Goal: Use online tool/utility: Utilize a website feature to perform a specific function

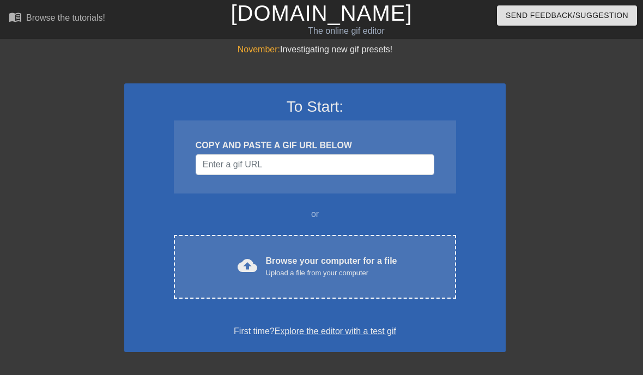
click at [374, 268] on div "Upload a file from your computer" at bounding box center [331, 273] width 131 height 11
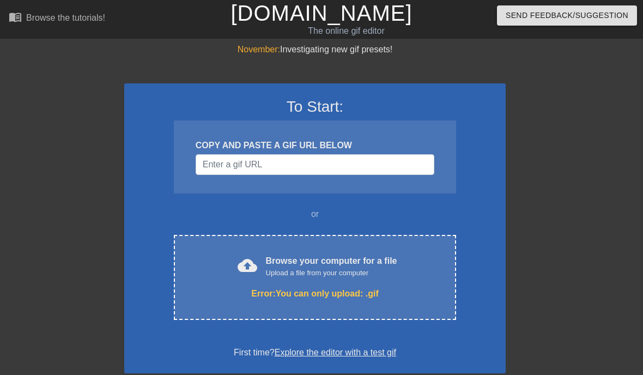
click at [382, 357] on link "Explore the editor with a test gif" at bounding box center [336, 352] width 122 height 9
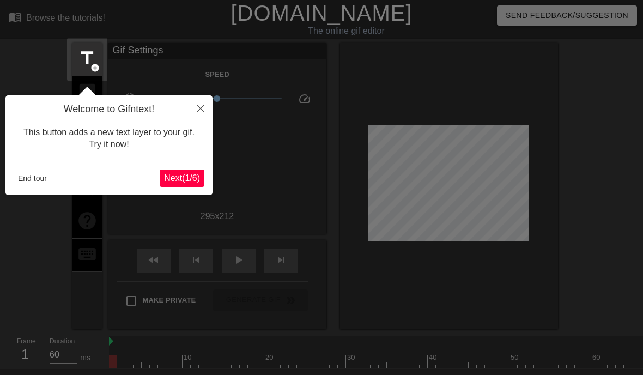
scroll to position [27, 0]
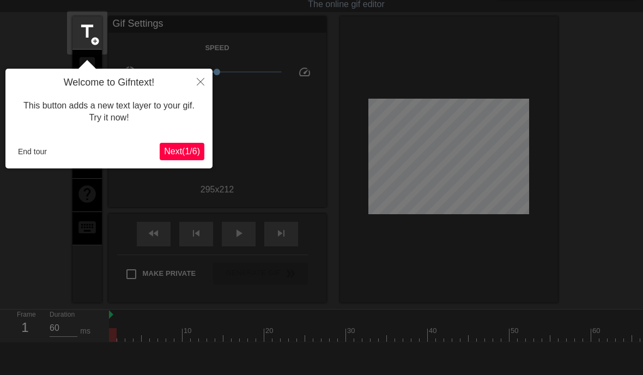
click at [205, 86] on button "Close" at bounding box center [201, 81] width 24 height 25
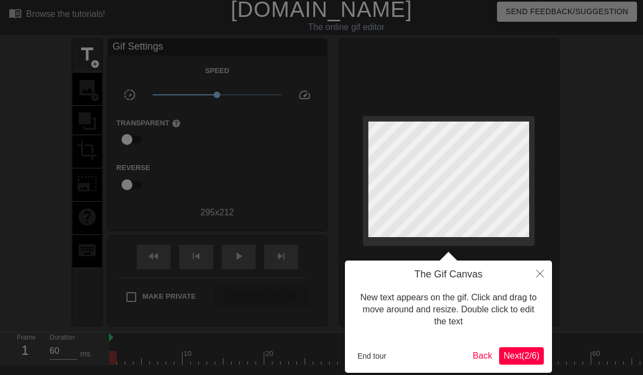
scroll to position [0, 0]
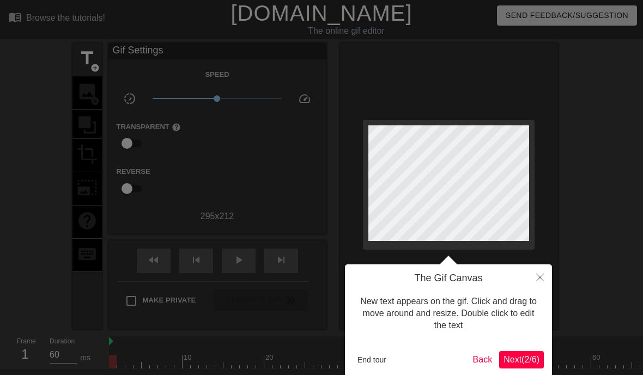
click at [388, 355] on button "End tour" at bounding box center [372, 360] width 38 height 16
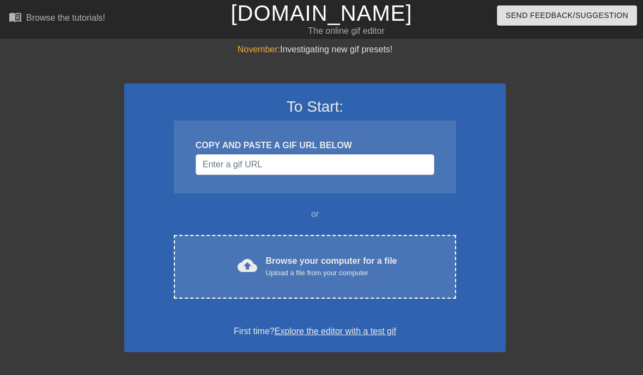
click at [376, 260] on div "Browse your computer for a file Upload a file from your computer" at bounding box center [331, 267] width 131 height 24
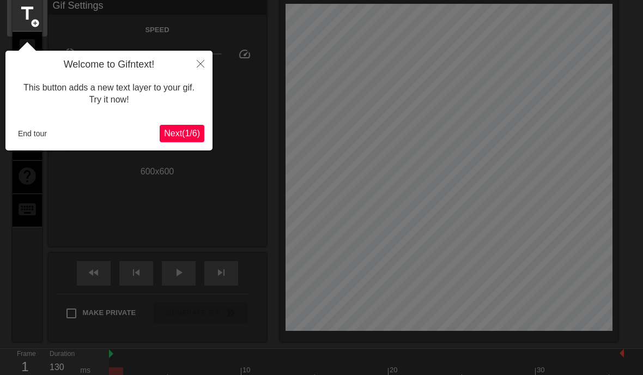
scroll to position [27, 0]
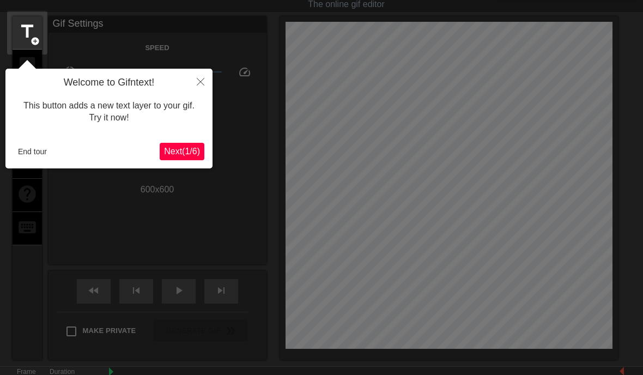
click at [42, 157] on button "End tour" at bounding box center [33, 151] width 38 height 16
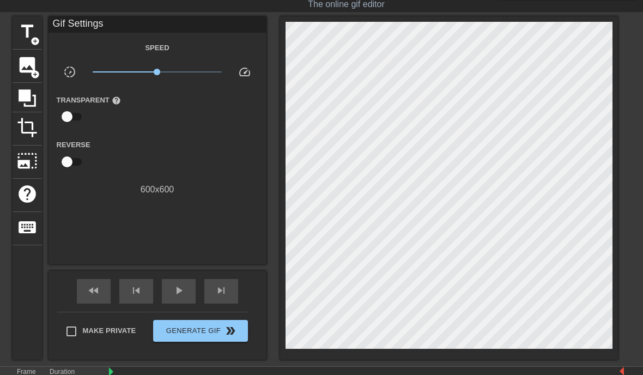
click at [21, 73] on span "image" at bounding box center [27, 65] width 21 height 21
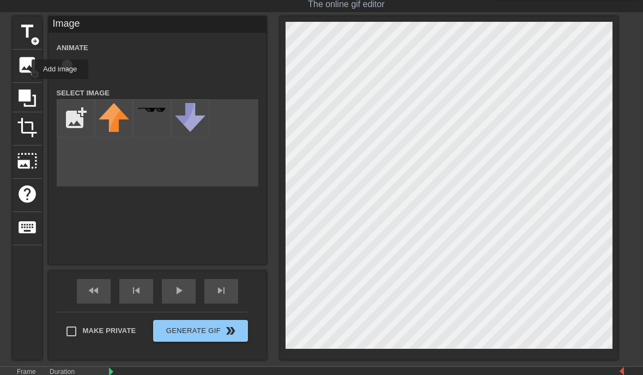
click at [25, 69] on span "image" at bounding box center [27, 65] width 21 height 21
click at [80, 118] on input "file" at bounding box center [75, 118] width 37 height 37
type input "C:\fakepath\IMG_3512.png"
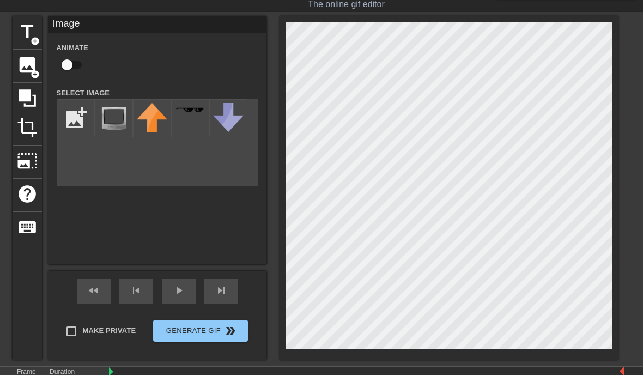
click at [119, 117] on img at bounding box center [114, 118] width 31 height 30
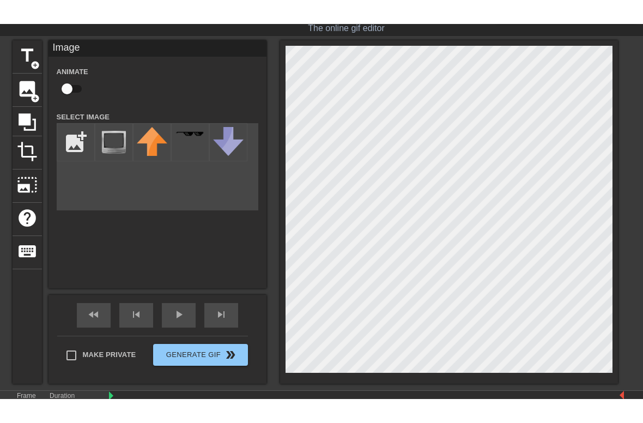
scroll to position [54, 0]
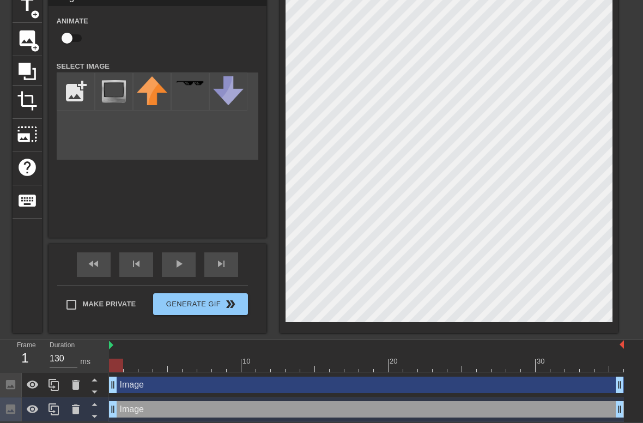
click at [76, 375] on icon at bounding box center [76, 410] width 8 height 10
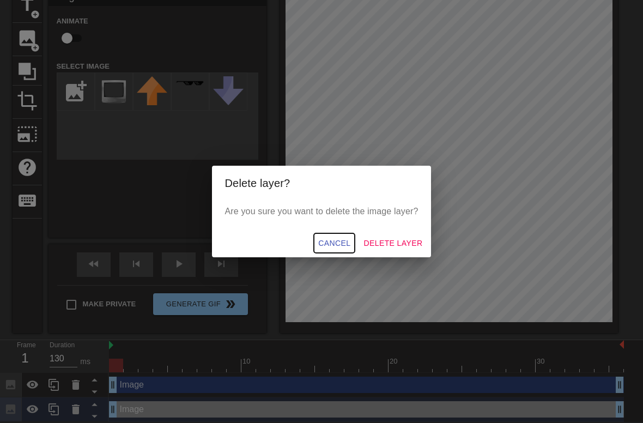
click at [334, 246] on span "Cancel" at bounding box center [334, 244] width 32 height 14
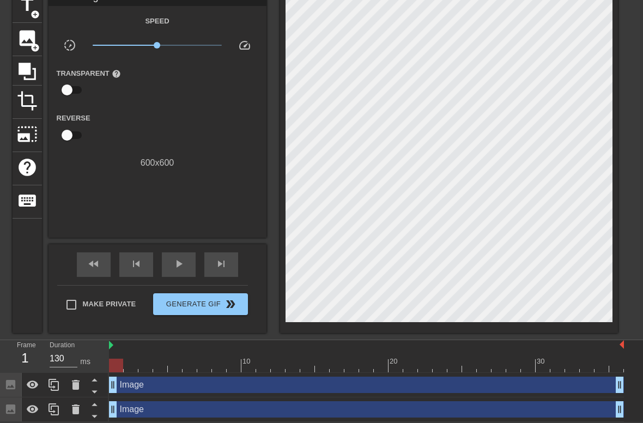
click at [77, 375] on icon at bounding box center [76, 385] width 8 height 10
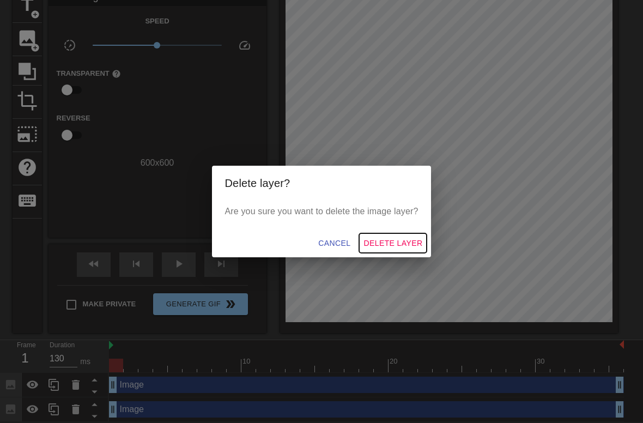
click at [400, 246] on span "Delete Layer" at bounding box center [393, 244] width 59 height 14
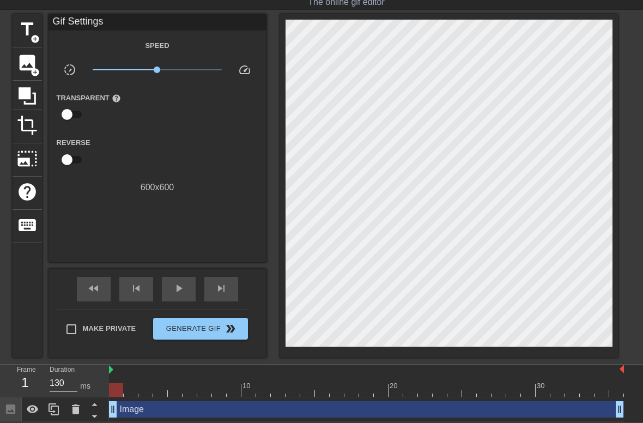
click at [77, 375] on icon at bounding box center [76, 410] width 8 height 10
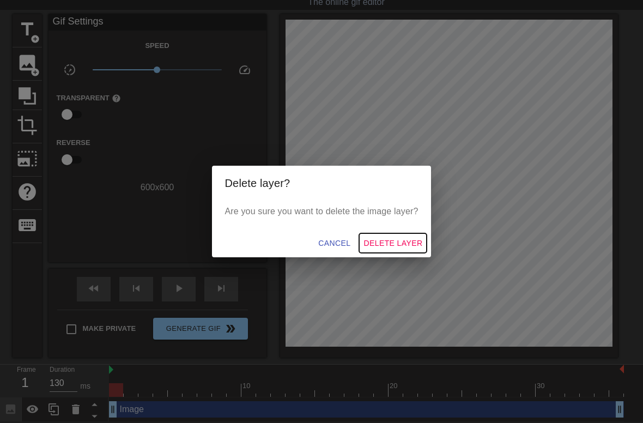
click at [413, 235] on button "Delete Layer" at bounding box center [393, 243] width 68 height 20
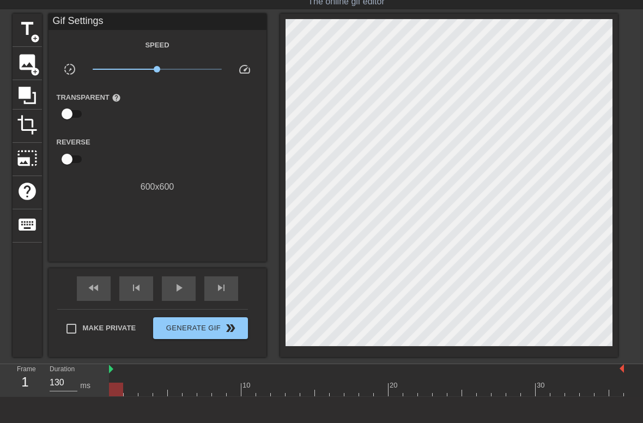
click at [26, 67] on span "image" at bounding box center [27, 62] width 21 height 21
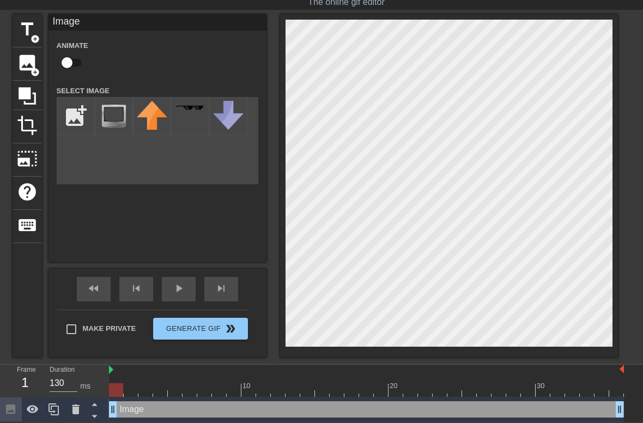
scroll to position [19, 0]
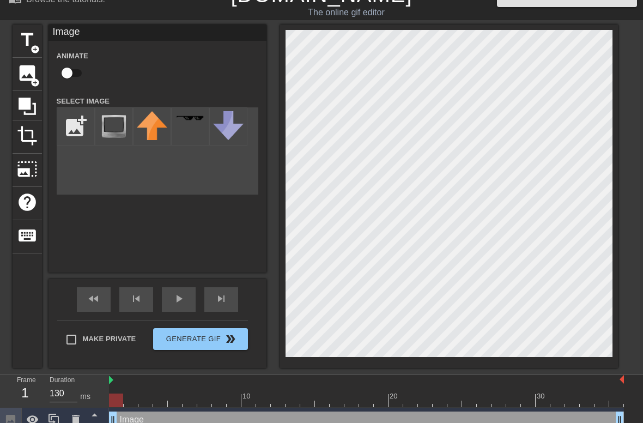
click at [130, 124] on div at bounding box center [114, 126] width 38 height 38
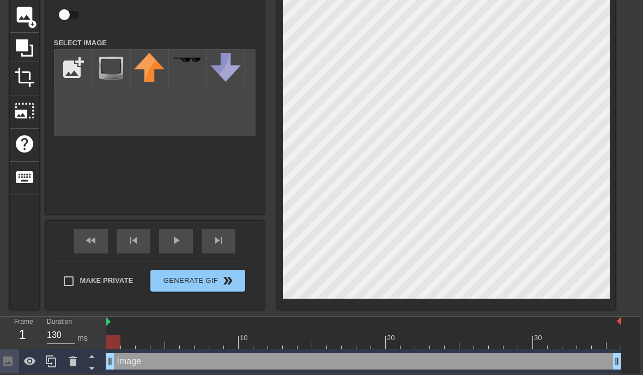
scroll to position [77, 0]
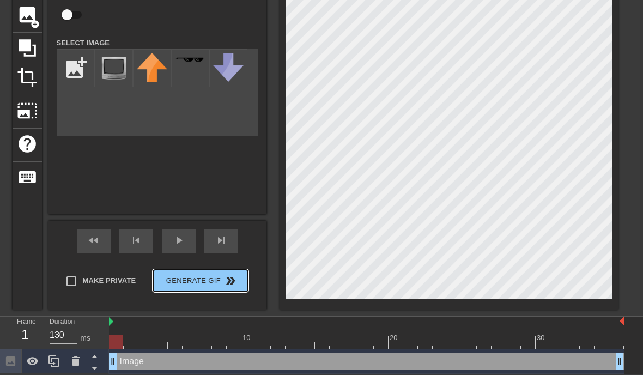
click at [186, 278] on span "Generate Gif double_arrow" at bounding box center [201, 280] width 86 height 13
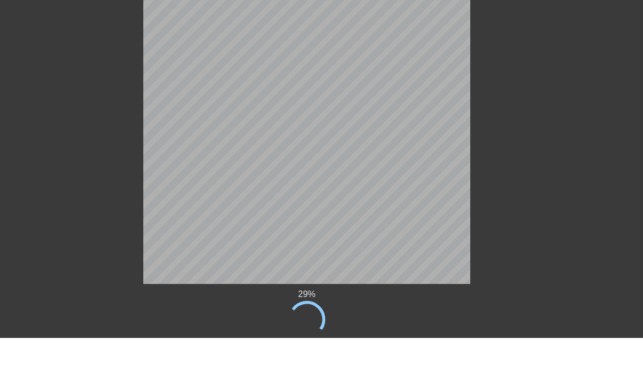
scroll to position [86, 8]
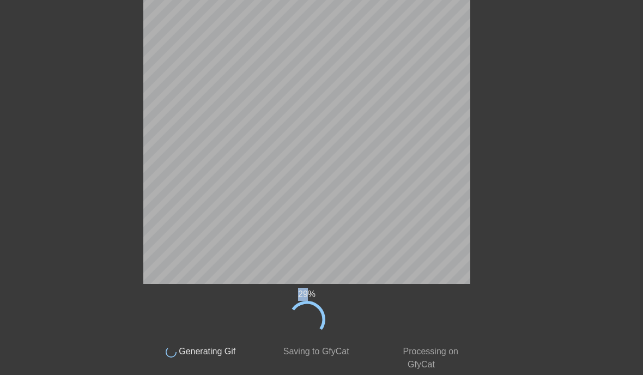
click at [61, 92] on div "29 % done Generating Gif done Saving to GfyCat done Processing on GfyCat title …" at bounding box center [313, 164] width 643 height 414
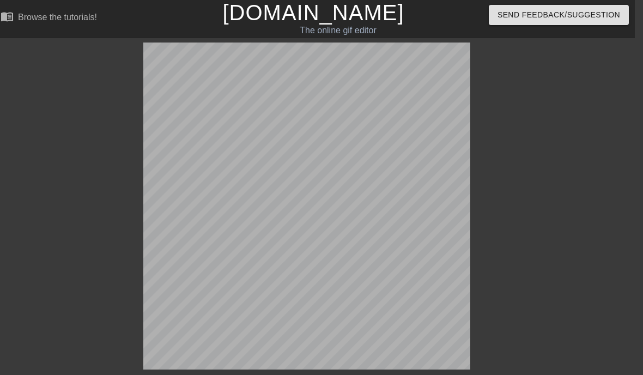
scroll to position [0, 8]
